Goal: Use online tool/utility: Utilize a website feature to perform a specific function

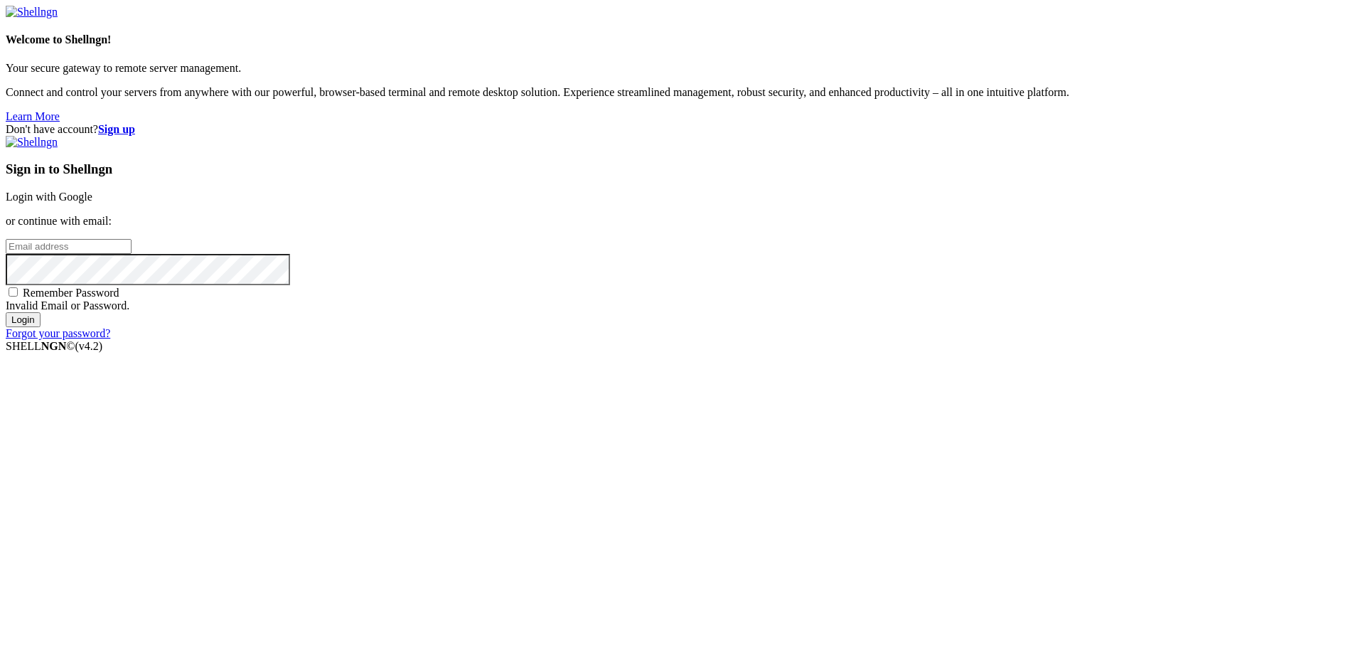
click at [92, 203] on link "Login with Google" at bounding box center [49, 197] width 87 height 12
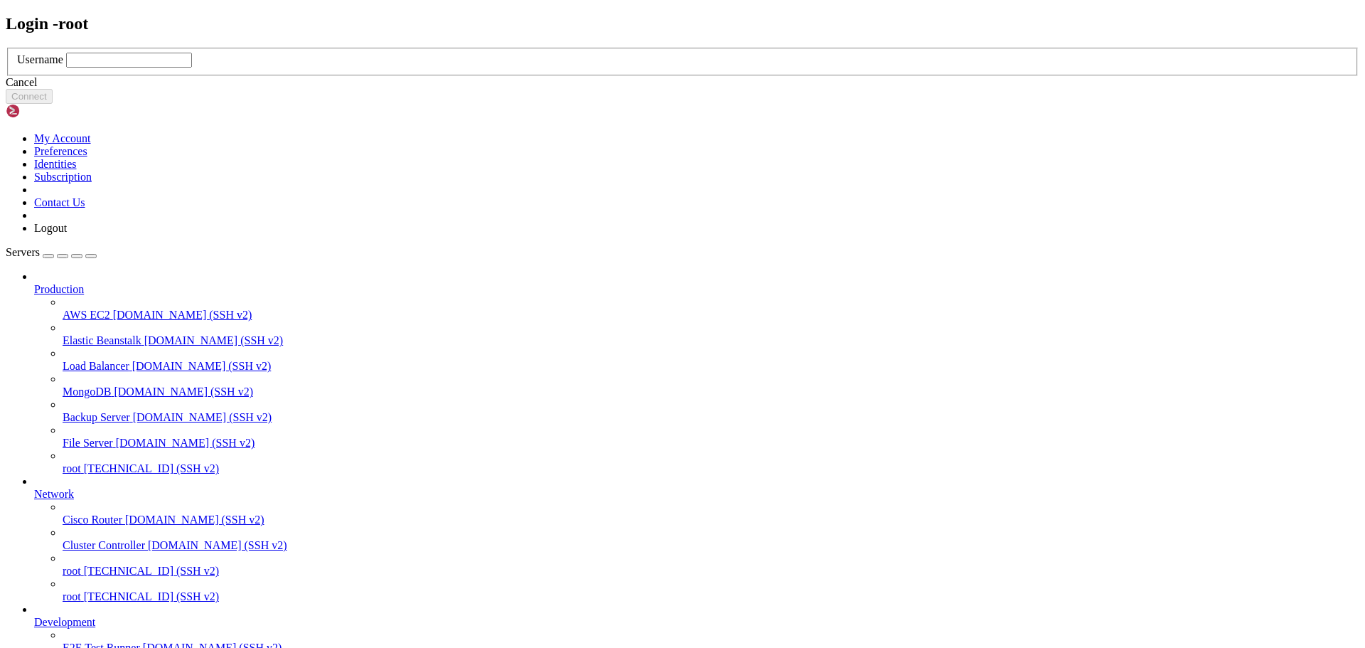
click at [192, 68] on input "text" at bounding box center [129, 60] width 126 height 15
type input "root"
click at [53, 104] on button "Connect" at bounding box center [29, 96] width 47 height 15
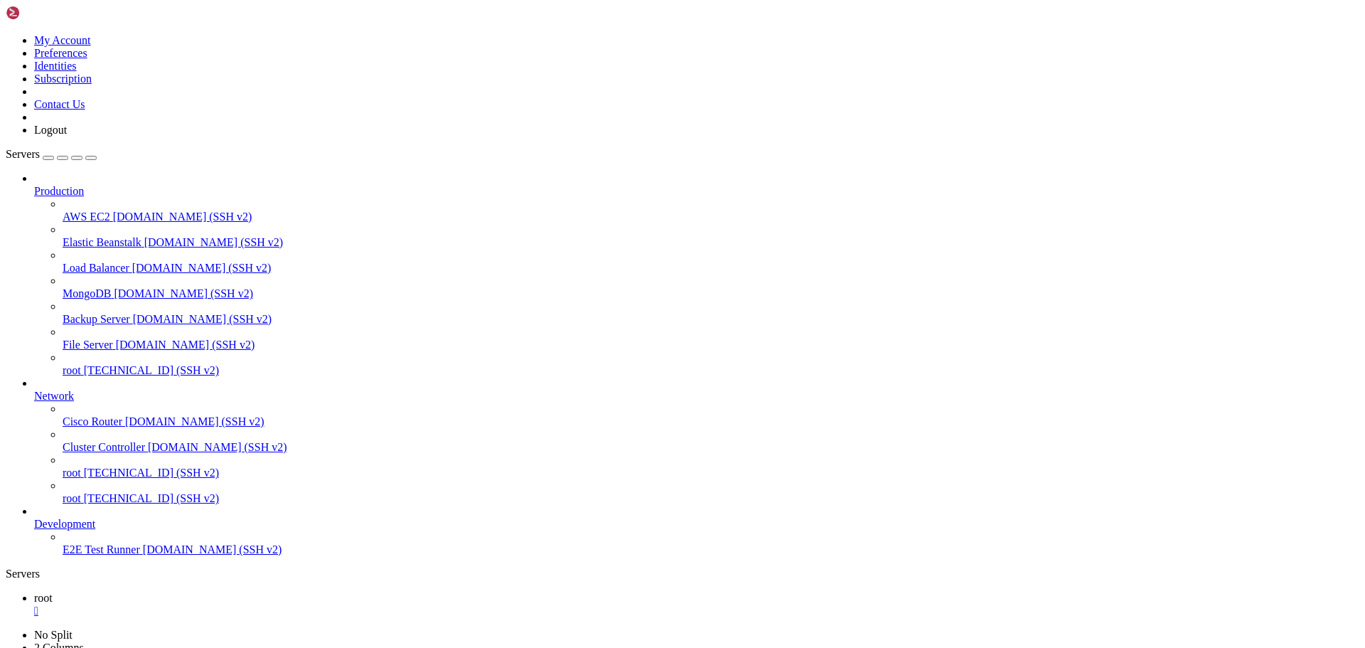
scroll to position [6, 1]
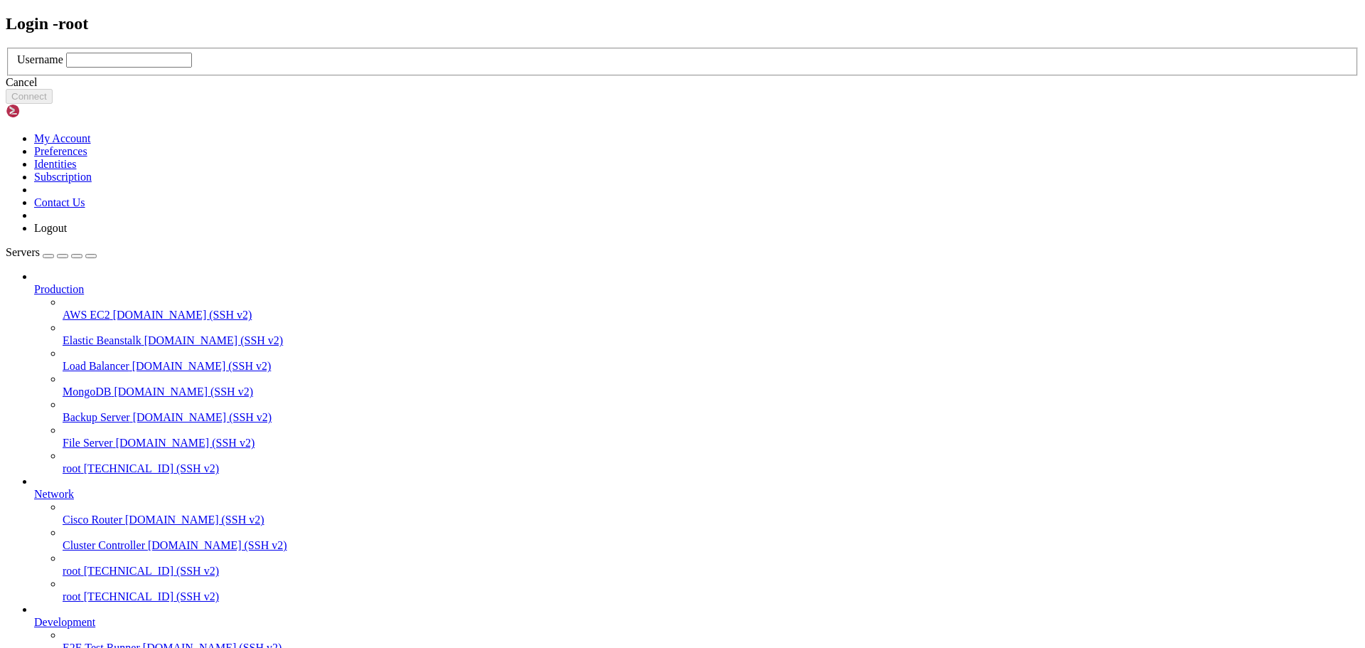
click at [192, 68] on input "text" at bounding box center [129, 60] width 126 height 15
type input "root"
click at [53, 104] on button "Connect" at bounding box center [29, 96] width 47 height 15
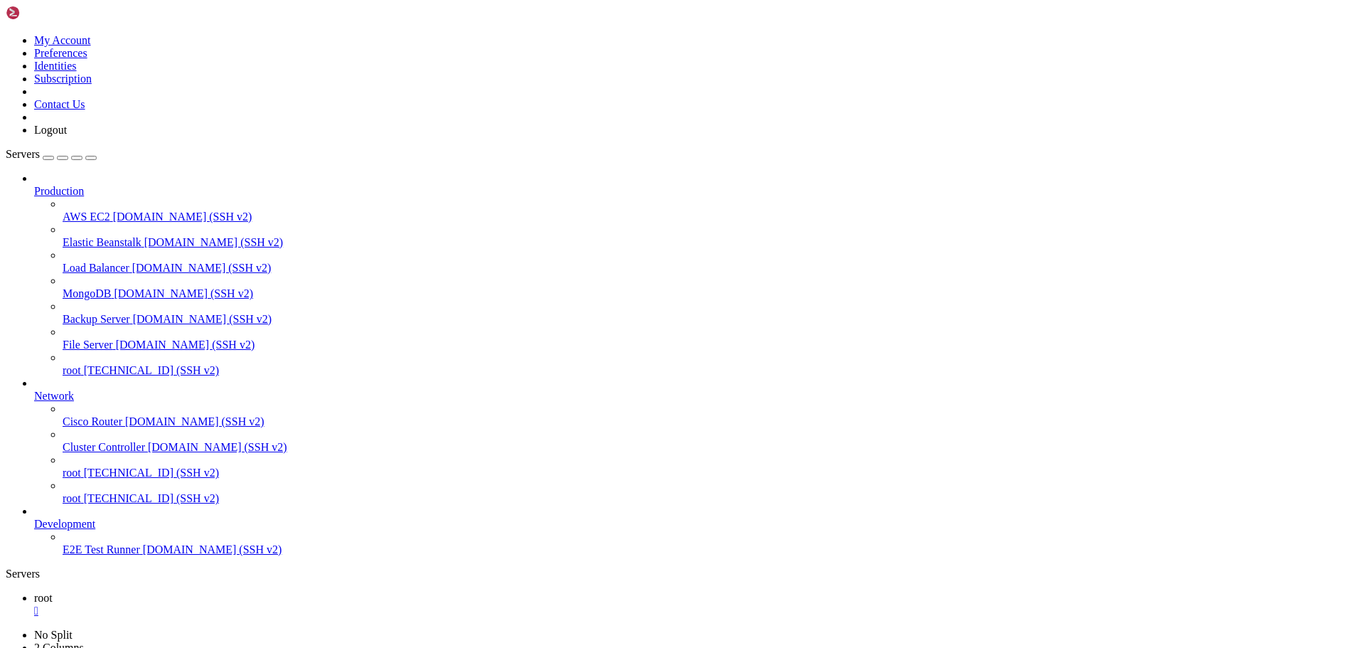
drag, startPoint x: 210, startPoint y: 1233, endPoint x: 455, endPoint y: 1243, distance: 245.5
drag, startPoint x: 636, startPoint y: 1315, endPoint x: 11, endPoint y: 851, distance: 778.9
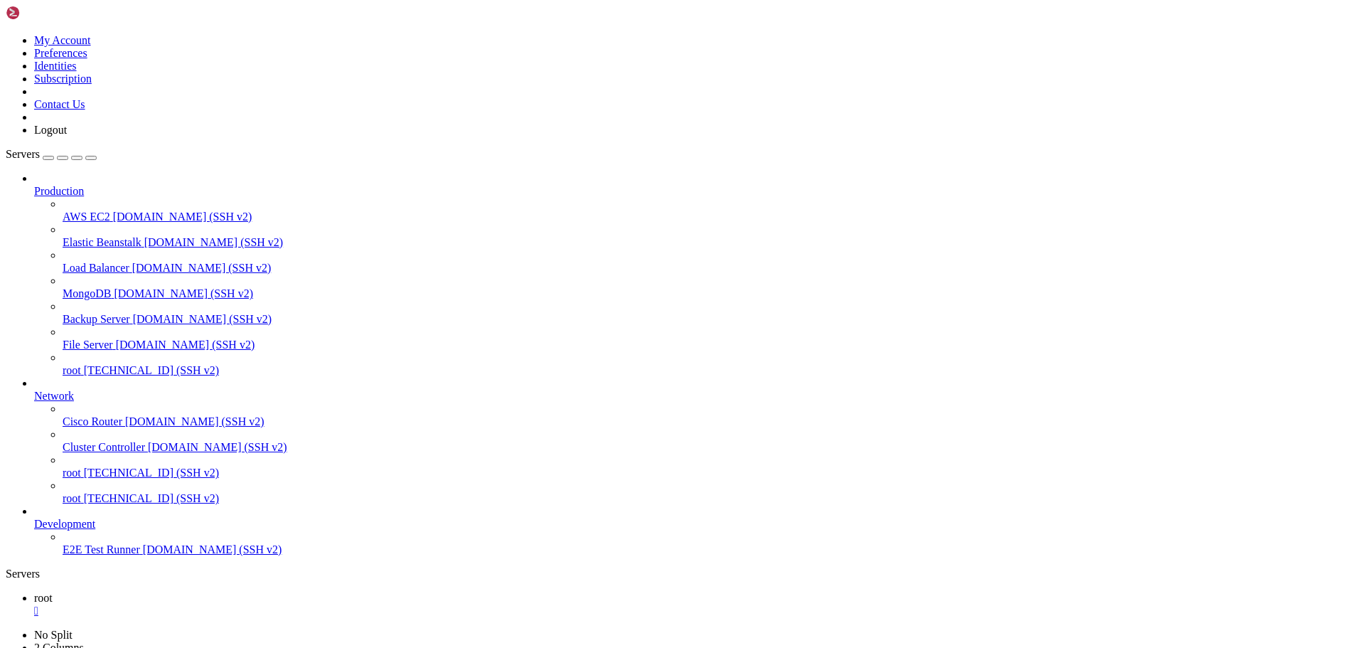
drag, startPoint x: 11, startPoint y: 1021, endPoint x: 639, endPoint y: 1306, distance: 690.0
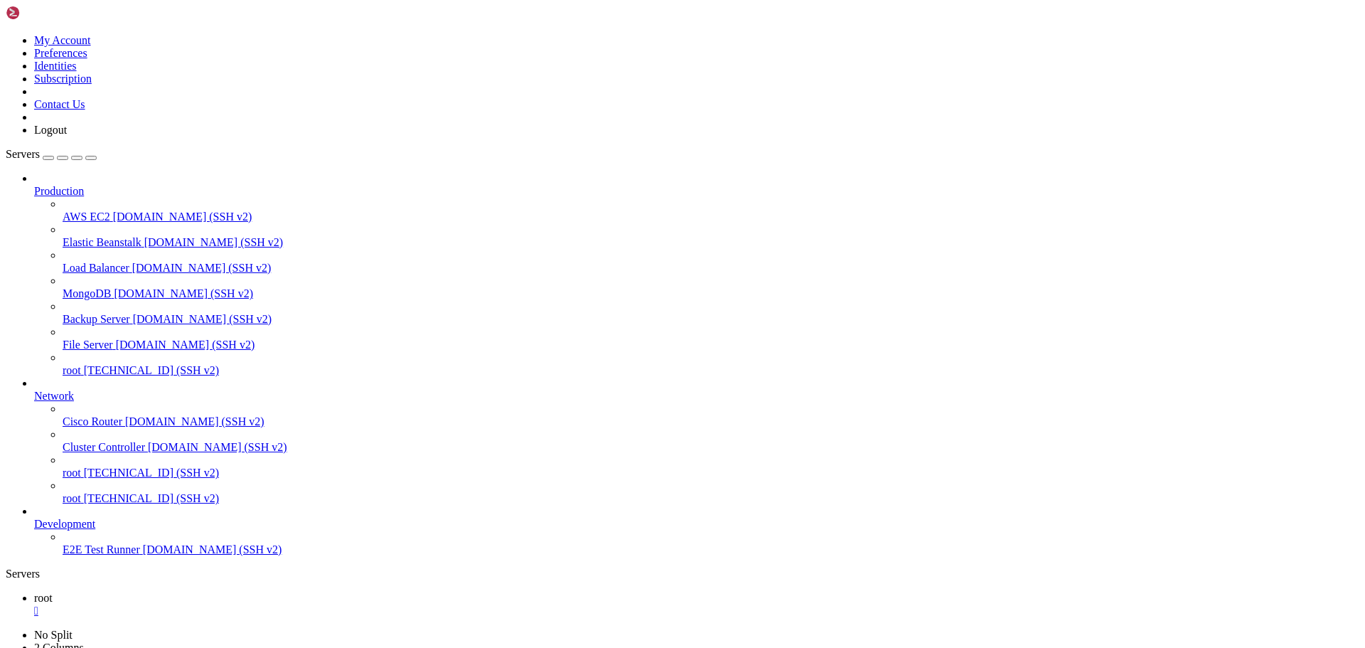
drag, startPoint x: 11, startPoint y: 1179, endPoint x: 629, endPoint y: 1397, distance: 655.8
